Goal: Communication & Community: Connect with others

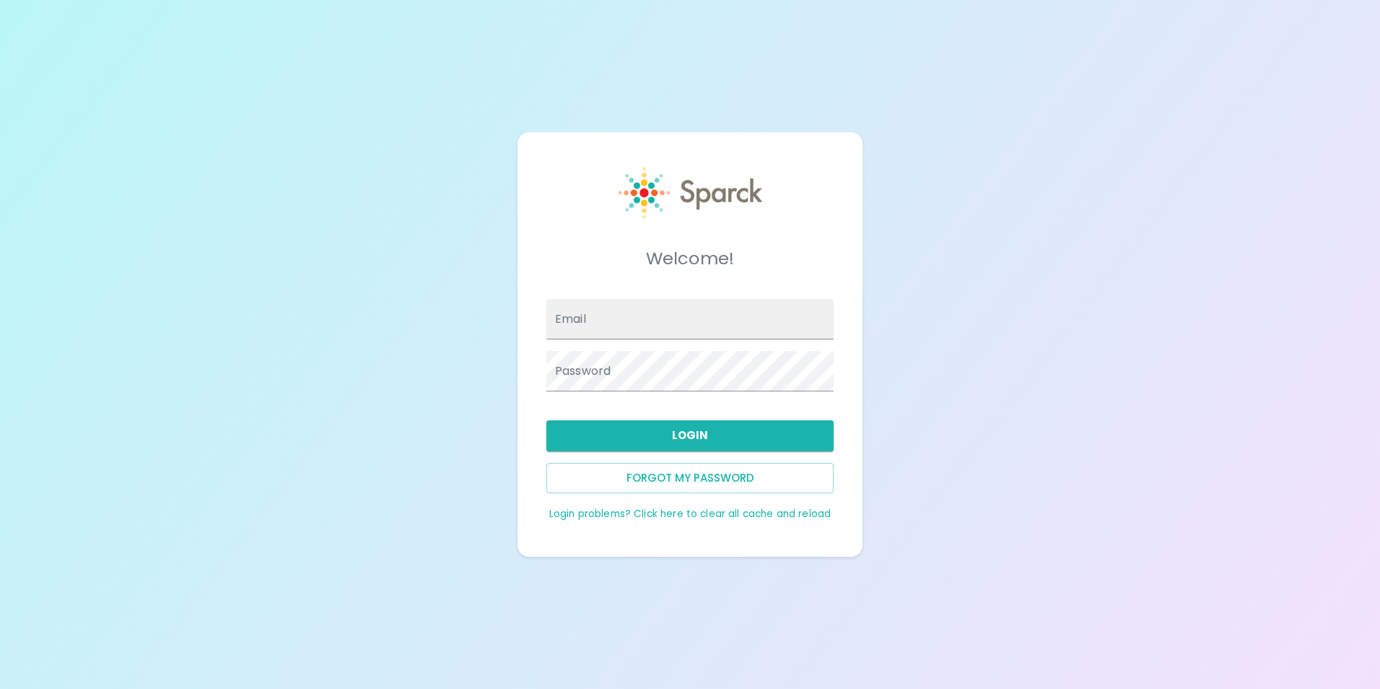
type input "yruvalcaba@sfbaycoffee.com"
click at [715, 444] on button "Login" at bounding box center [690, 435] width 287 height 30
click at [721, 436] on button "Login" at bounding box center [690, 435] width 287 height 30
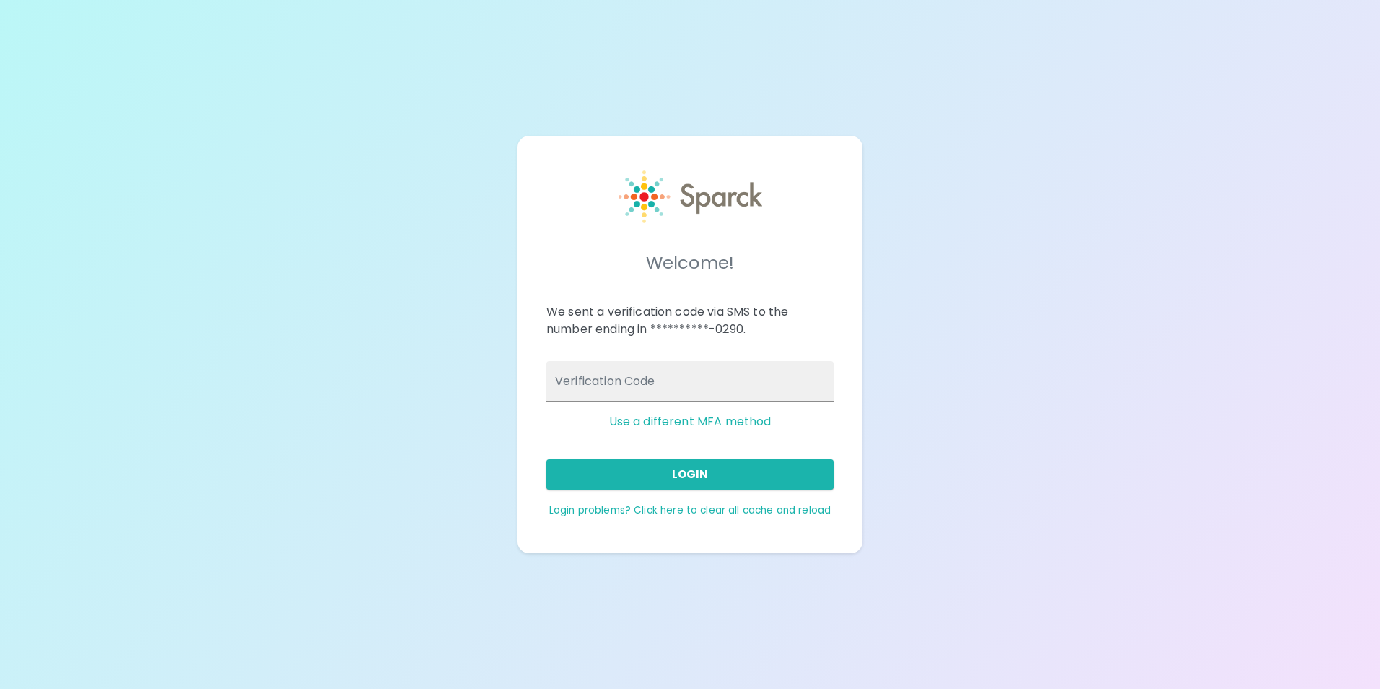
click at [693, 384] on input "Verification Code" at bounding box center [690, 381] width 287 height 40
click at [1069, 339] on div "**********" at bounding box center [690, 344] width 1380 height 689
click at [608, 365] on input "Verification Code" at bounding box center [690, 381] width 287 height 40
type input "377428"
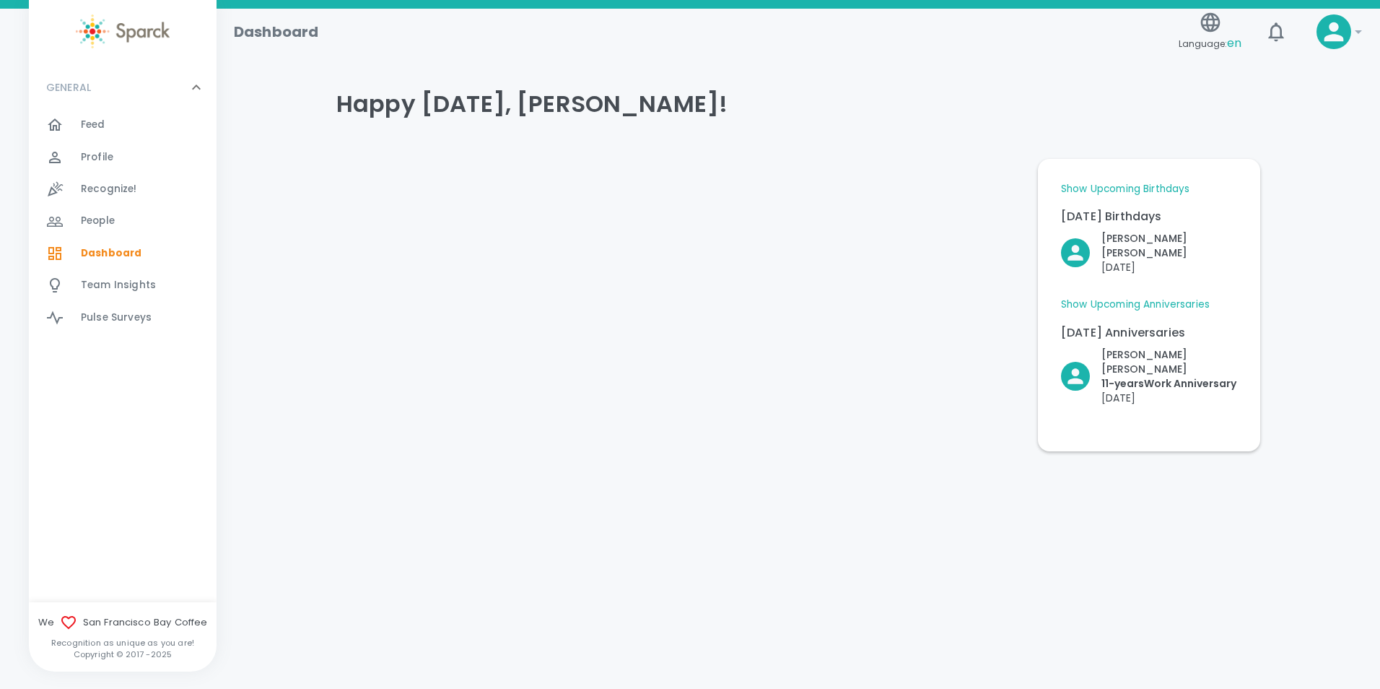
click at [1135, 297] on link "Show Upcoming Anniversaries" at bounding box center [1135, 304] width 149 height 14
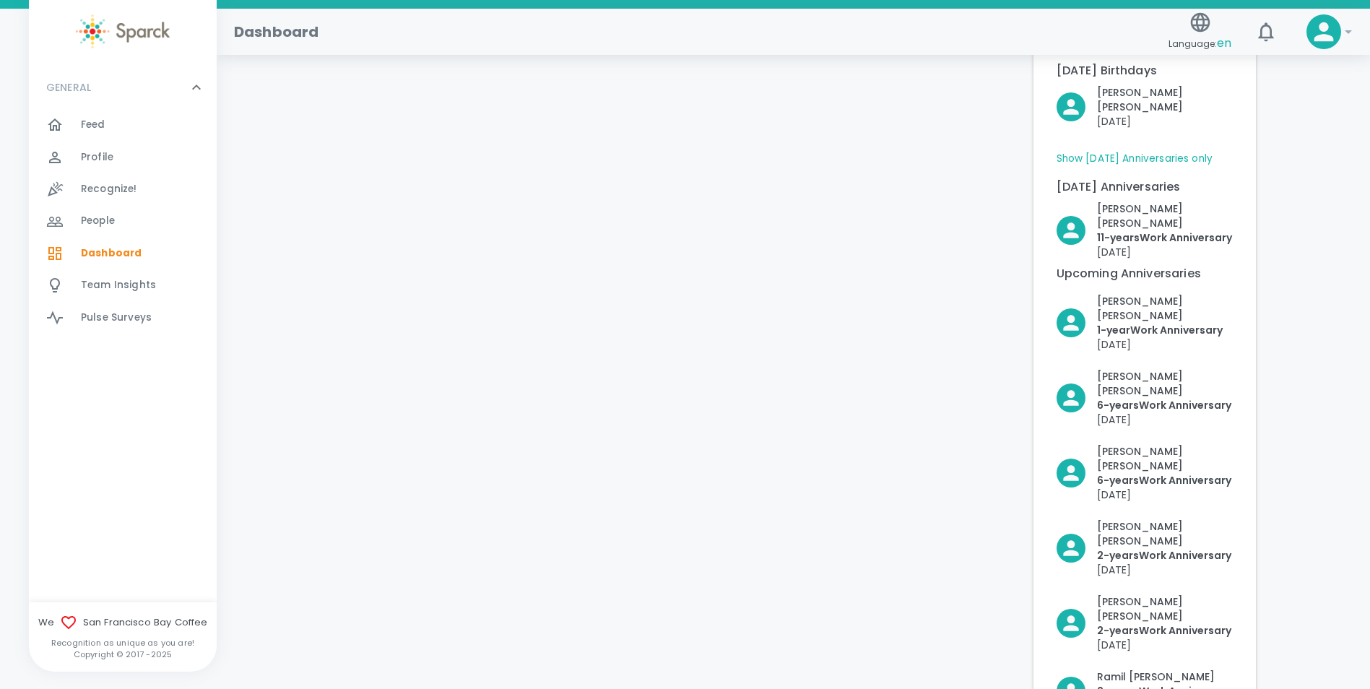
scroll to position [144, 0]
click at [1162, 153] on link "Show Today's Anniversaries only" at bounding box center [1134, 160] width 157 height 14
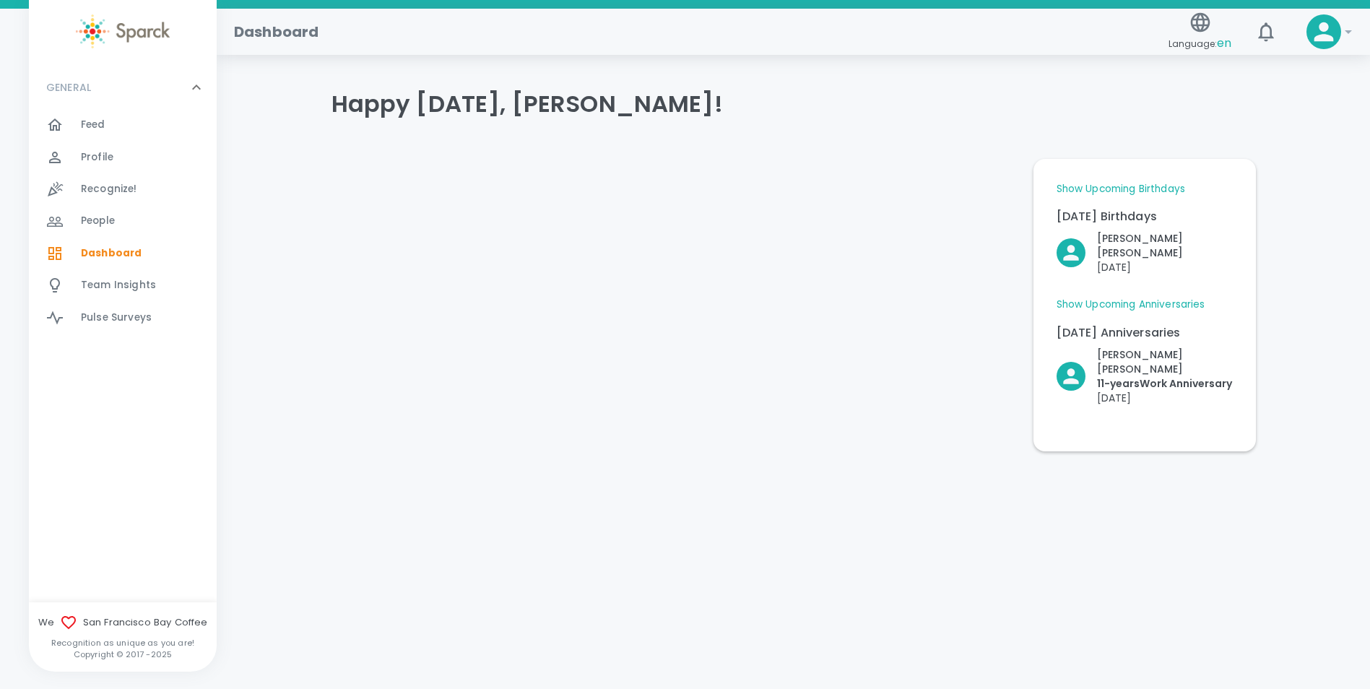
scroll to position [0, 0]
click at [1160, 185] on link "Show Upcoming Birthdays" at bounding box center [1125, 189] width 129 height 14
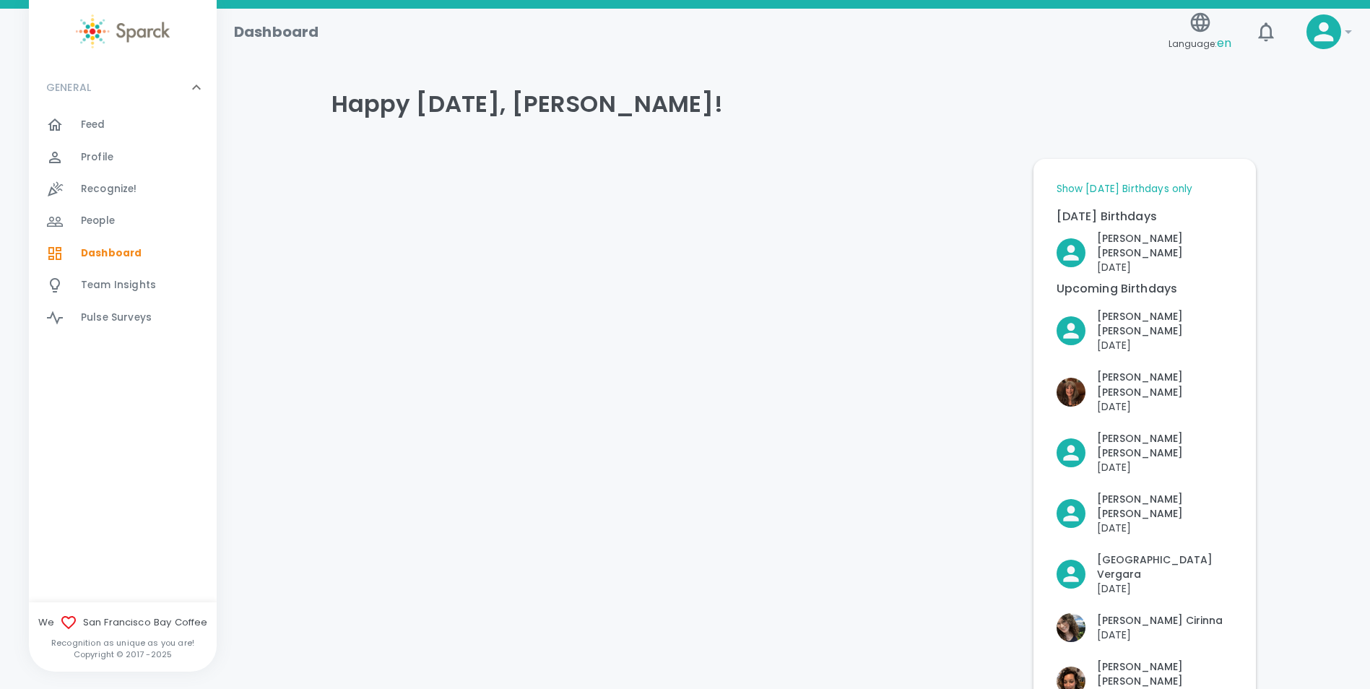
click at [1160, 187] on link "Show Today's Birthdays only" at bounding box center [1124, 189] width 136 height 14
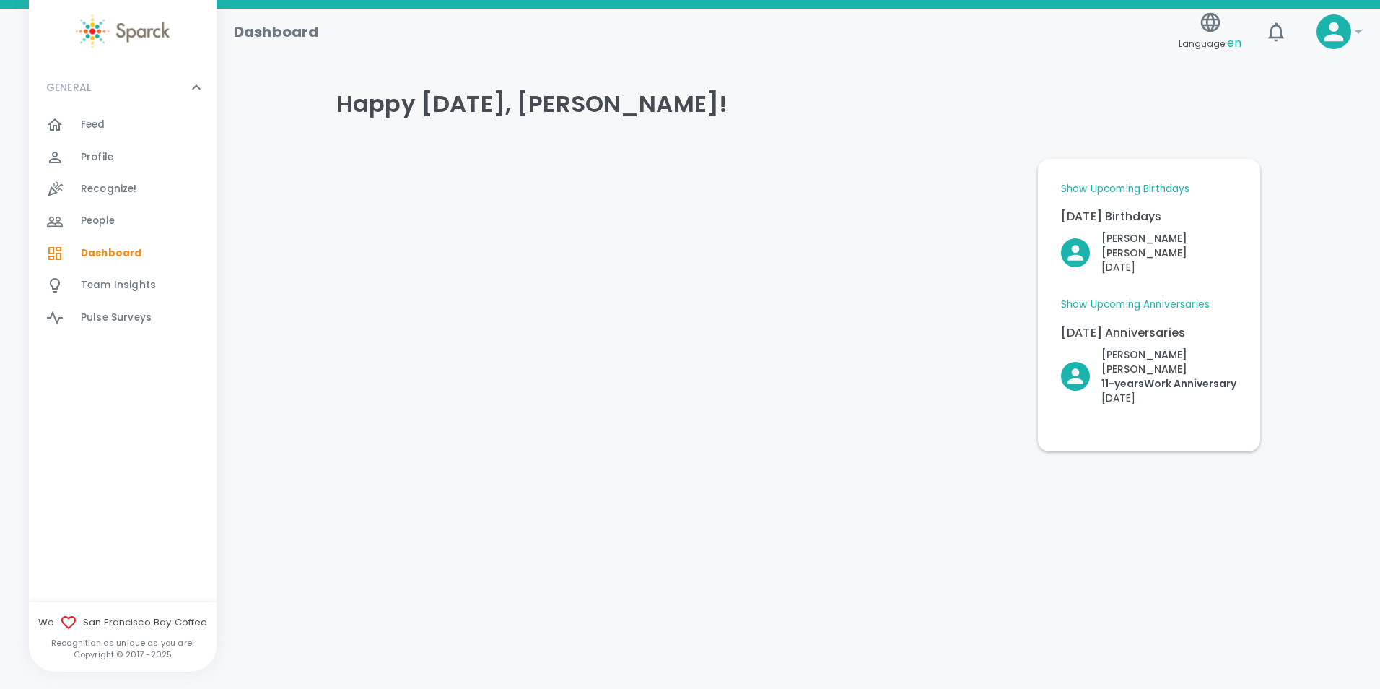
click at [64, 122] on div at bounding box center [63, 124] width 35 height 17
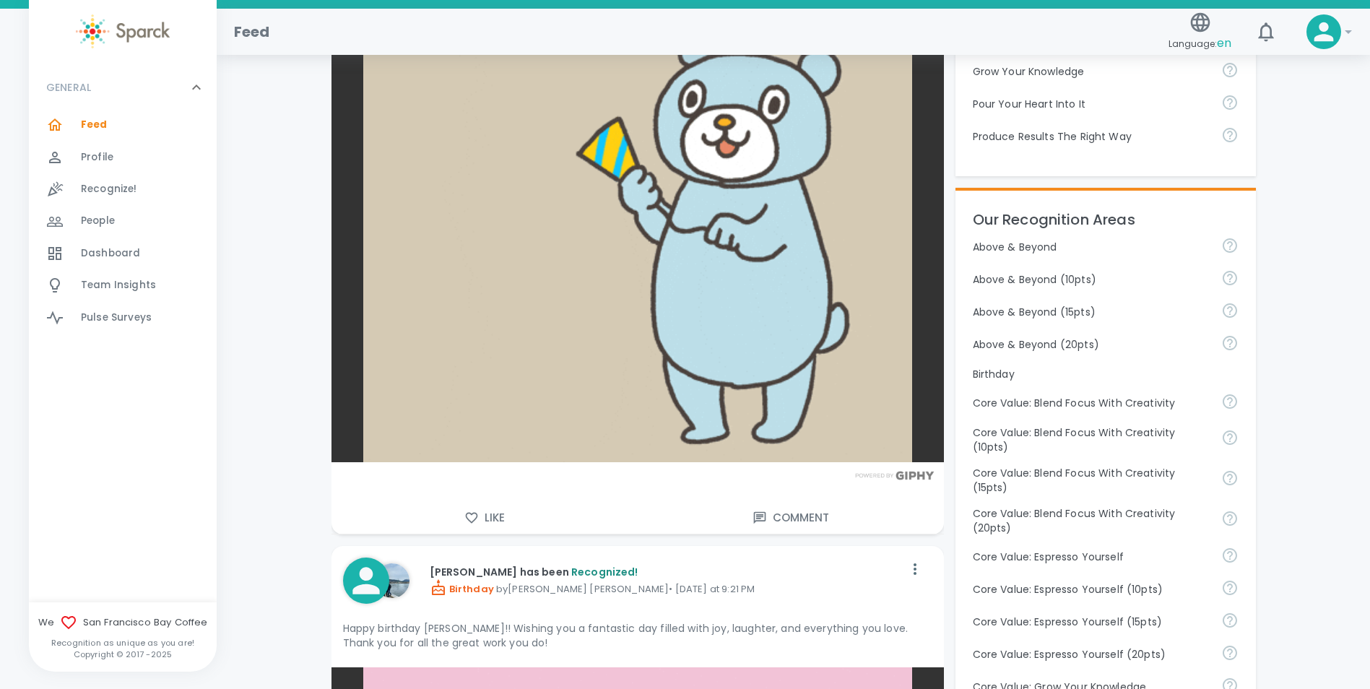
scroll to position [650, 0]
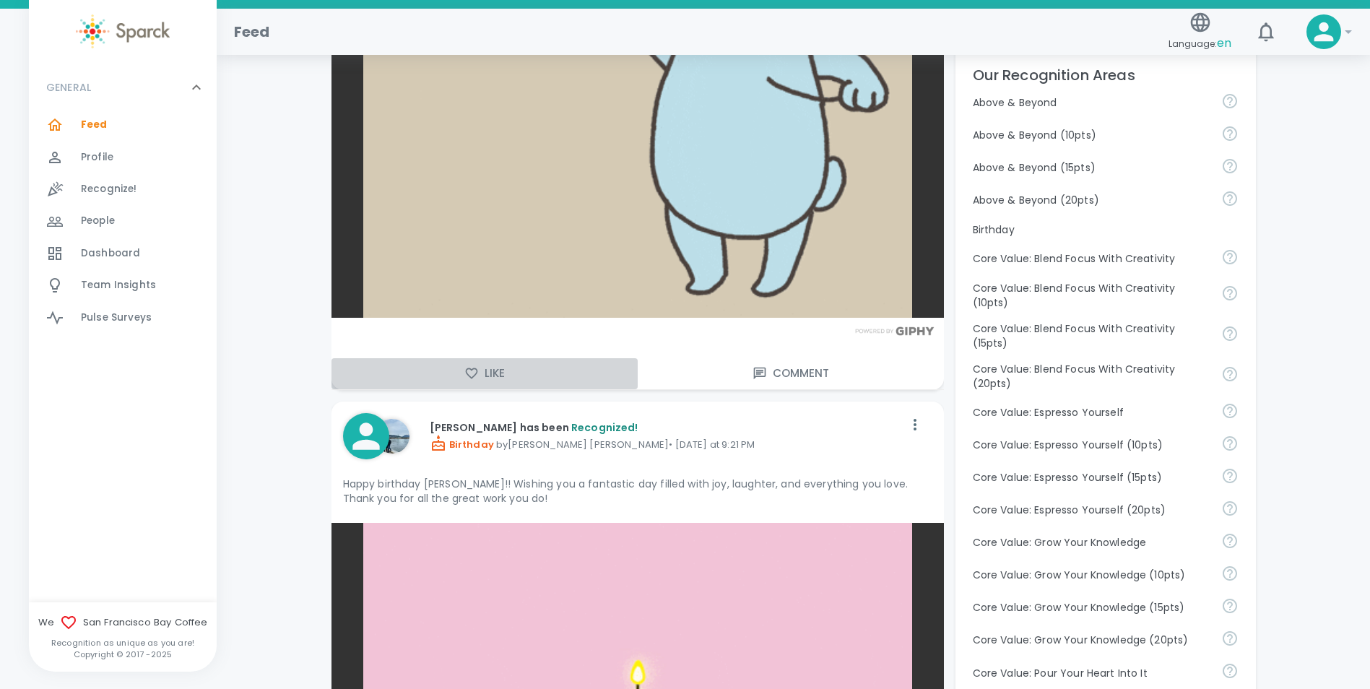
click at [481, 378] on button "Like" at bounding box center [484, 373] width 306 height 30
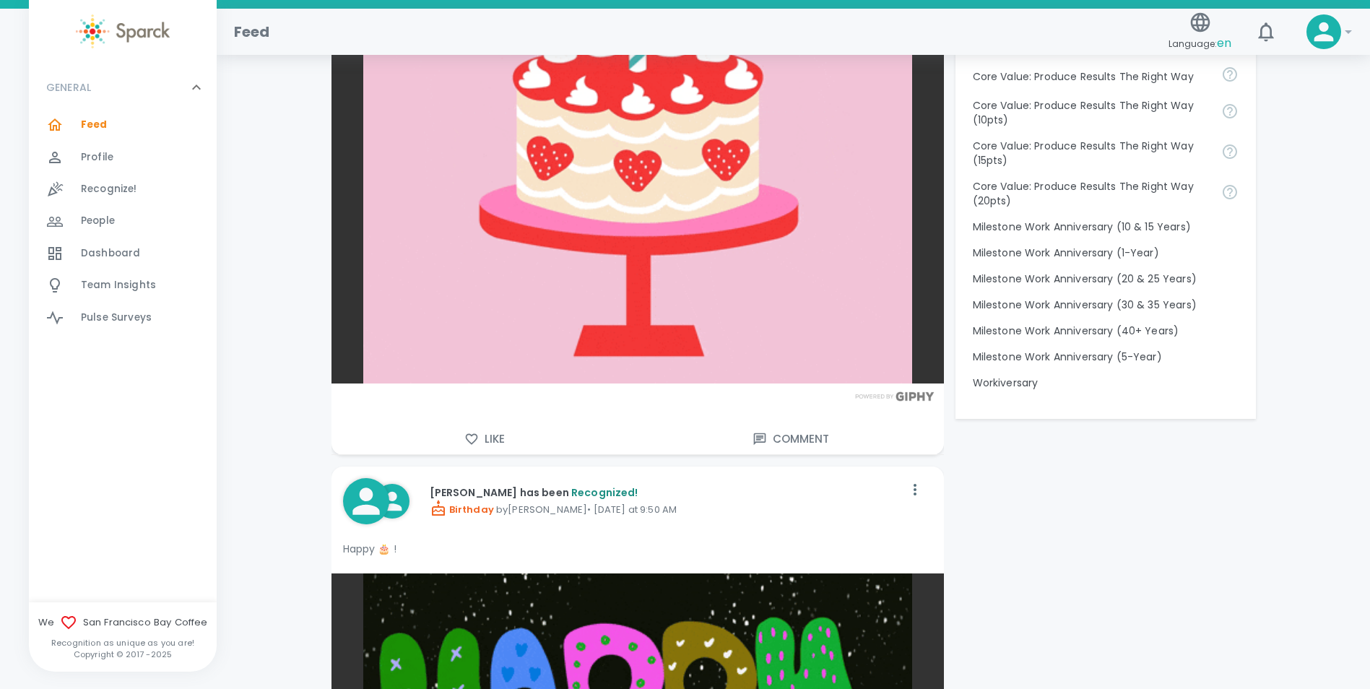
scroll to position [1444, 0]
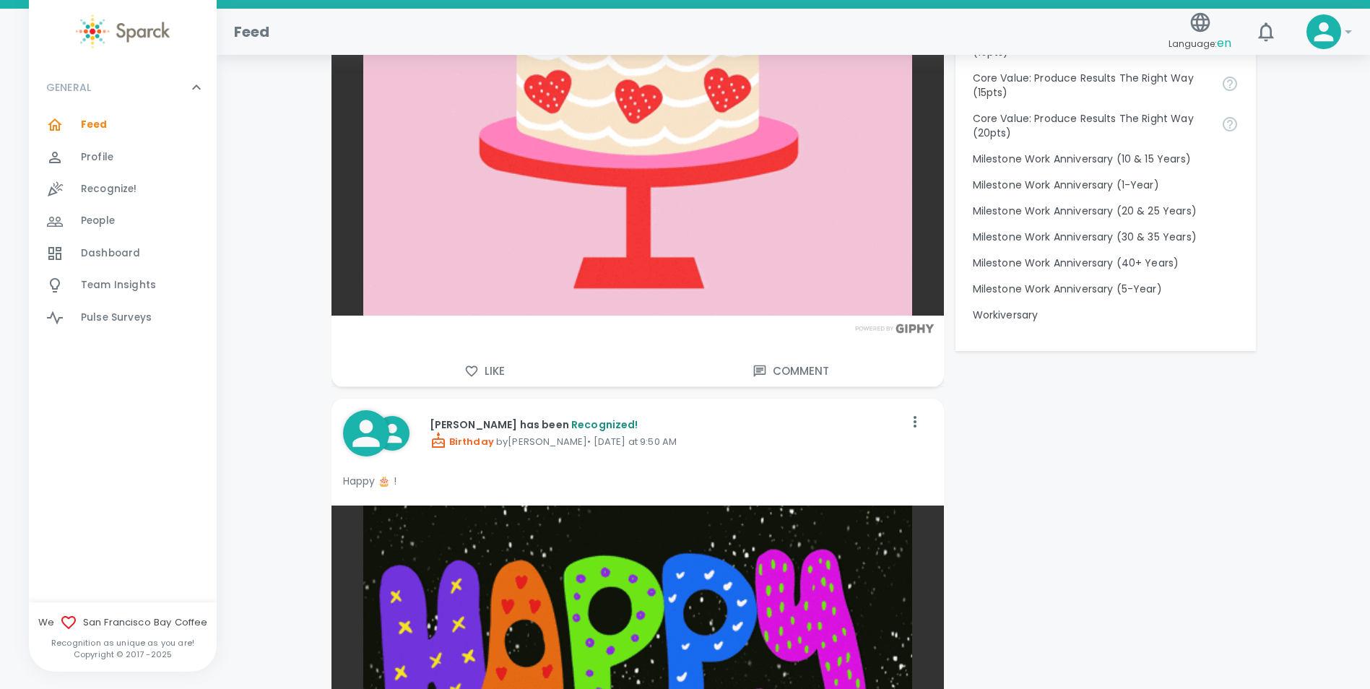
click at [492, 368] on button "Like" at bounding box center [484, 371] width 306 height 30
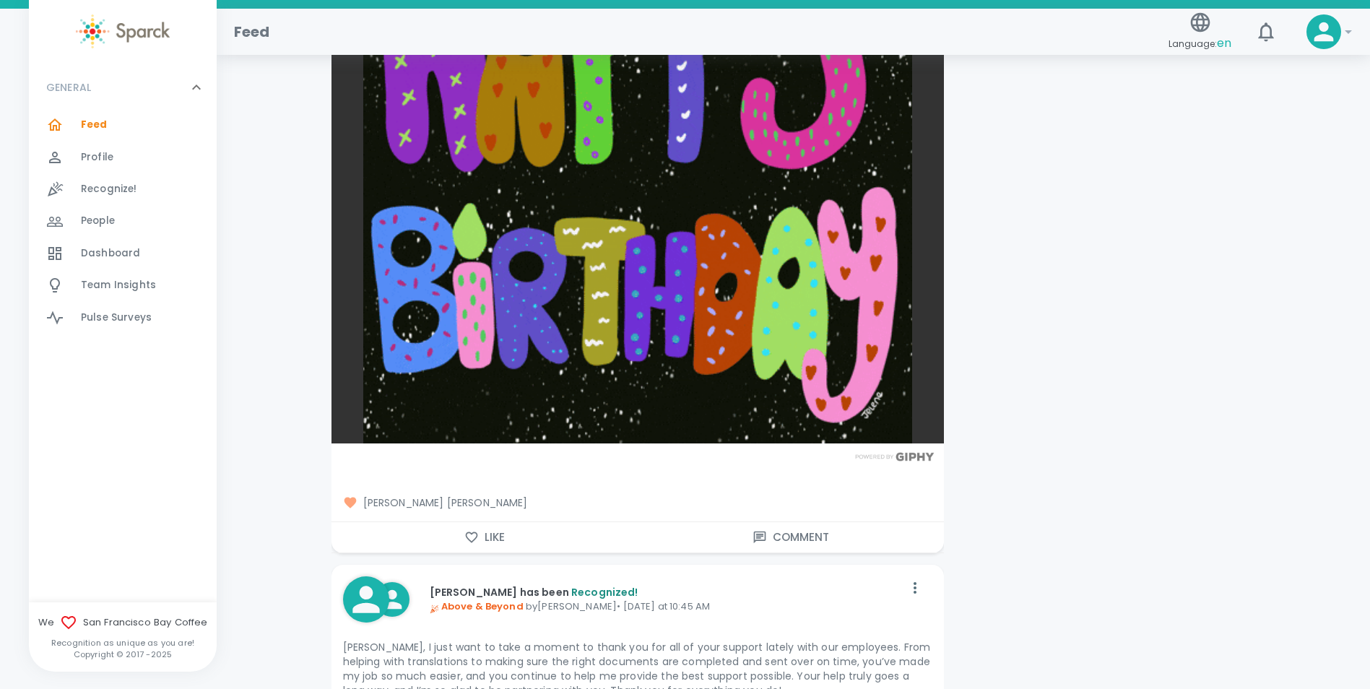
scroll to position [2094, 0]
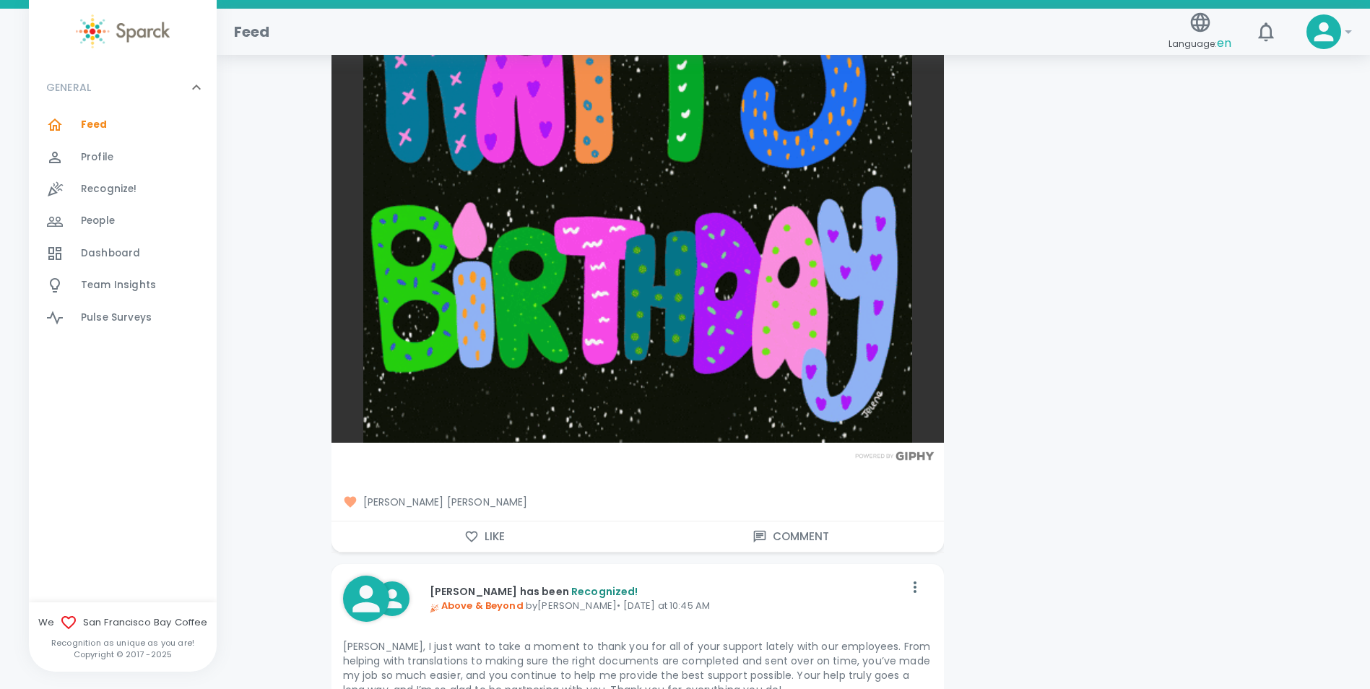
click at [466, 537] on icon "button" at bounding box center [471, 536] width 12 height 11
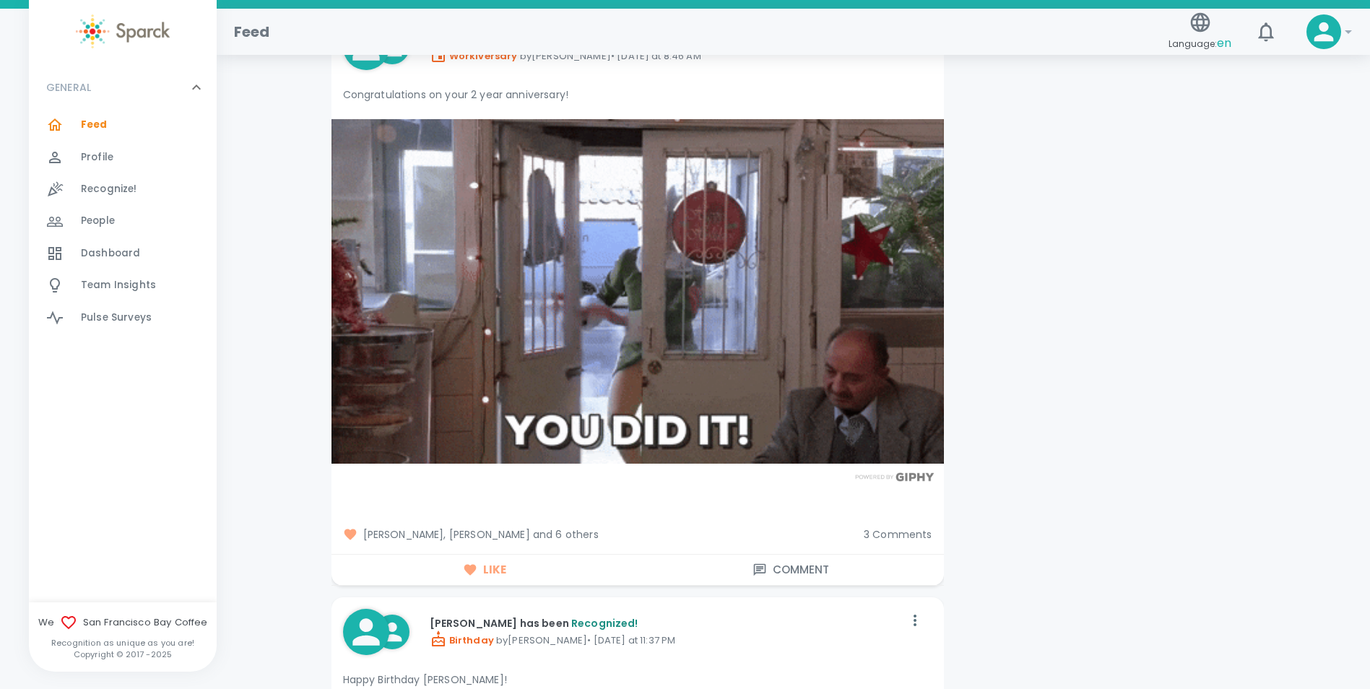
scroll to position [3249, 0]
